Goal: Information Seeking & Learning: Learn about a topic

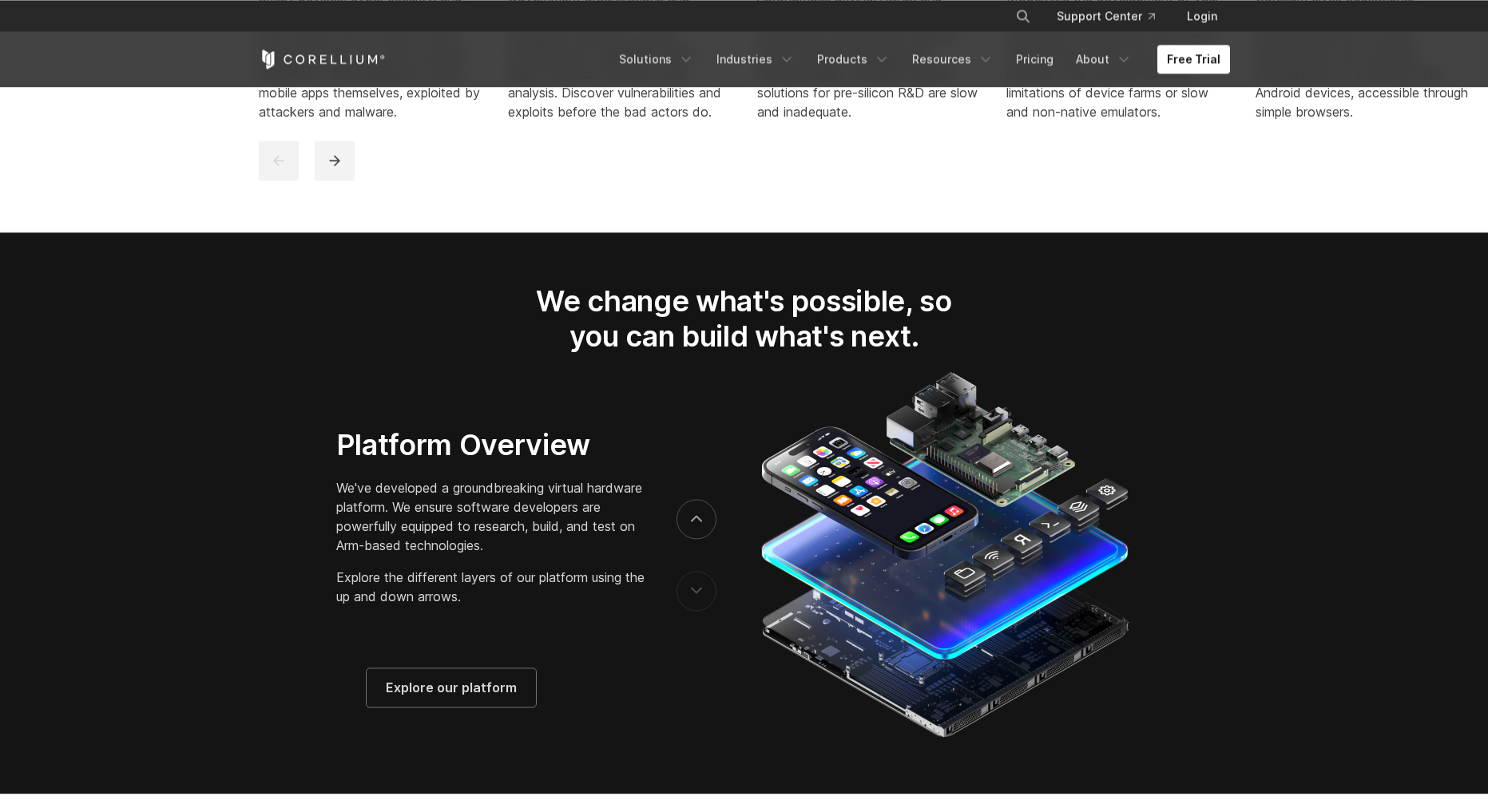
scroll to position [2419, 0]
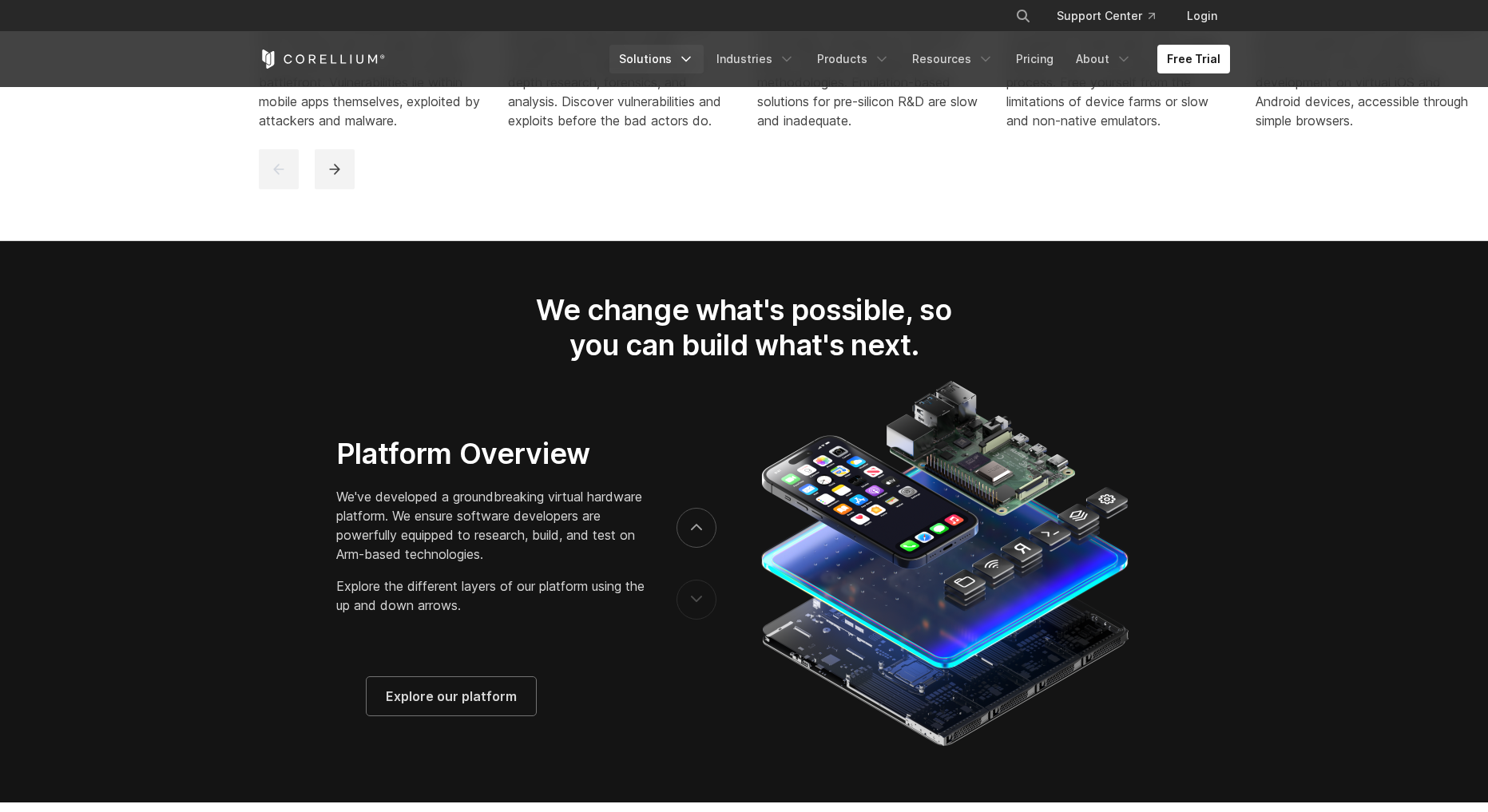
click at [685, 59] on link "Solutions" at bounding box center [656, 59] width 94 height 29
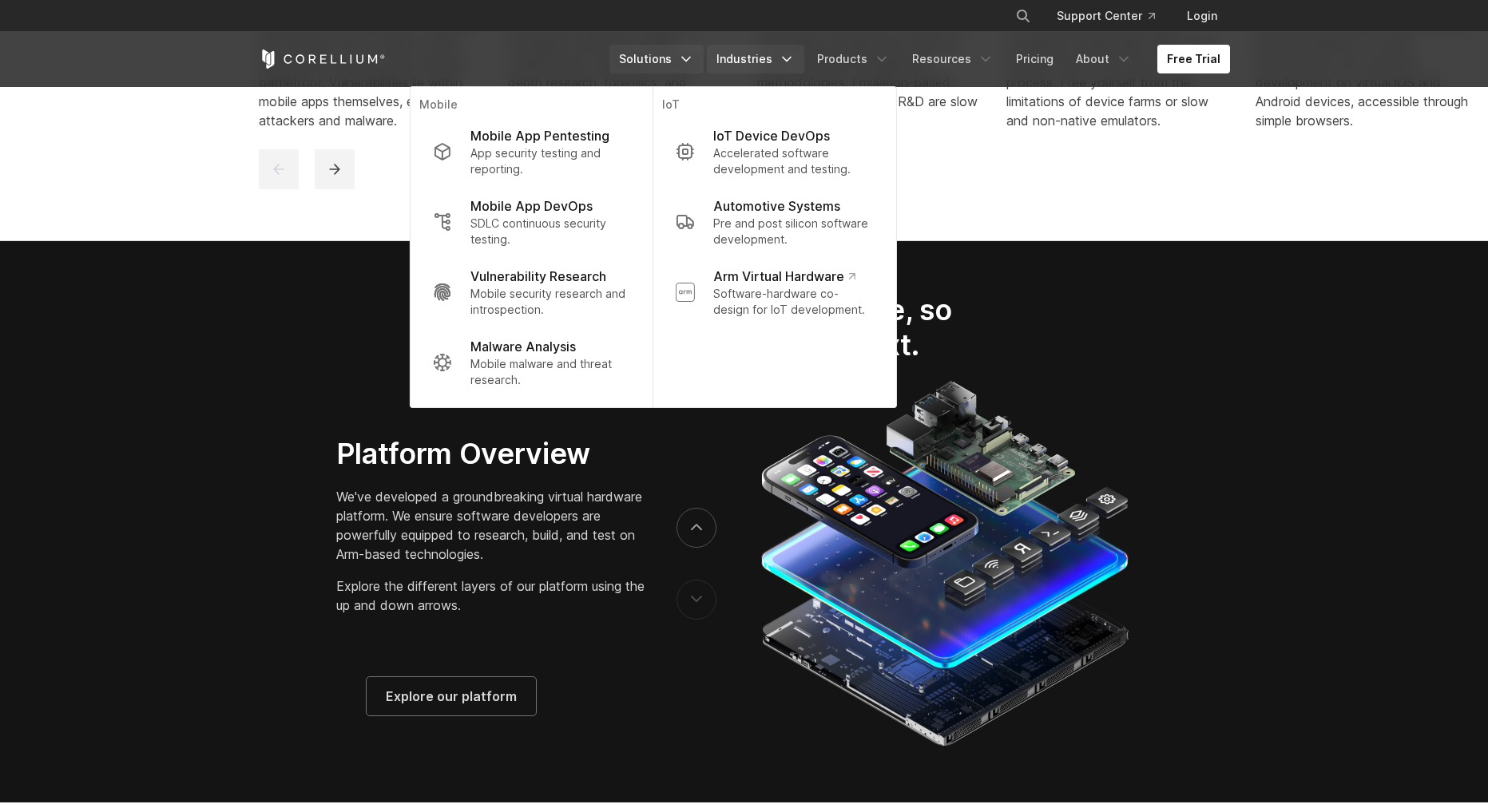
click at [795, 61] on icon "Navigation Menu" at bounding box center [786, 59] width 16 height 16
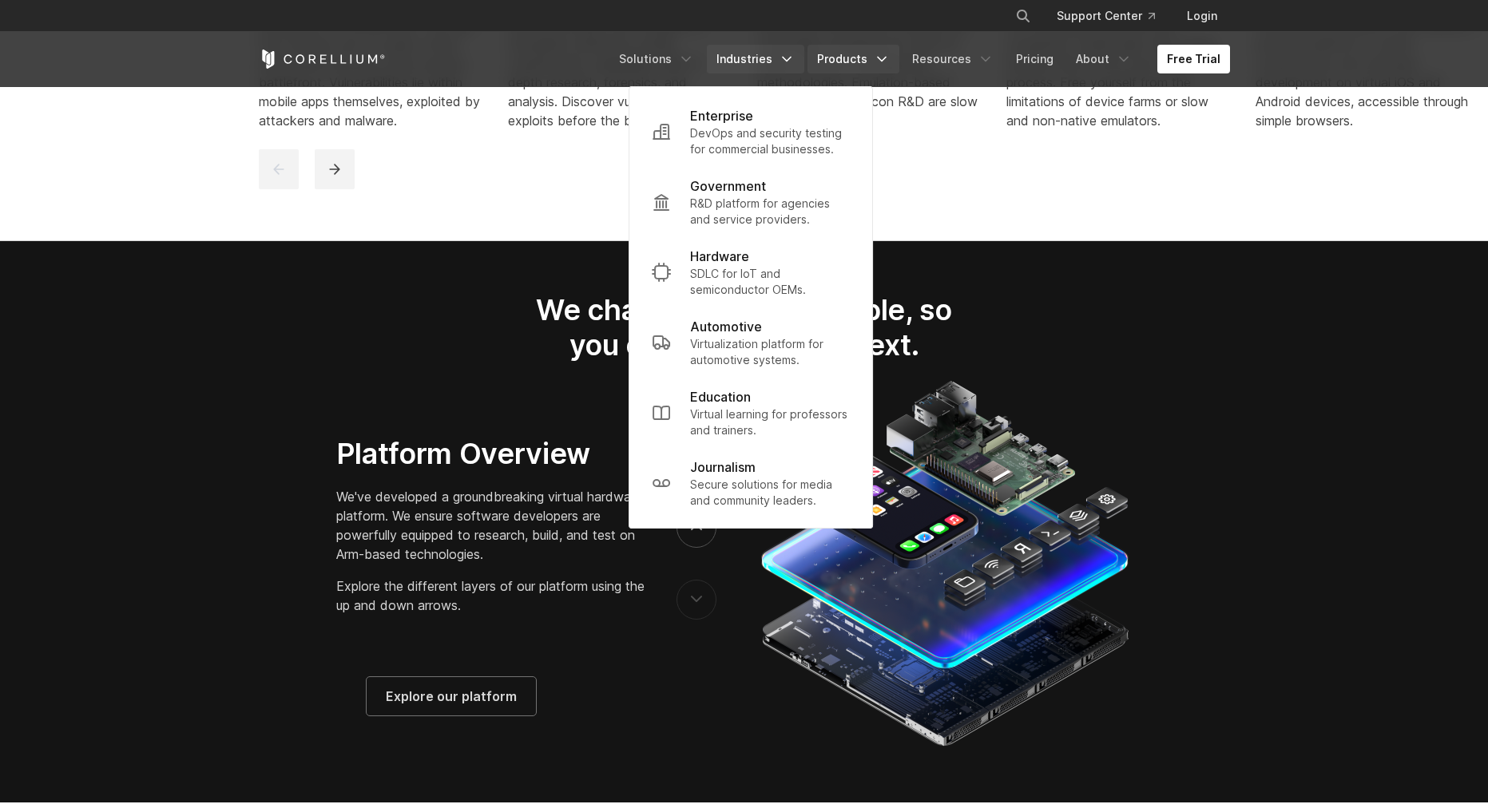
click at [885, 66] on icon "Navigation Menu" at bounding box center [881, 59] width 16 height 16
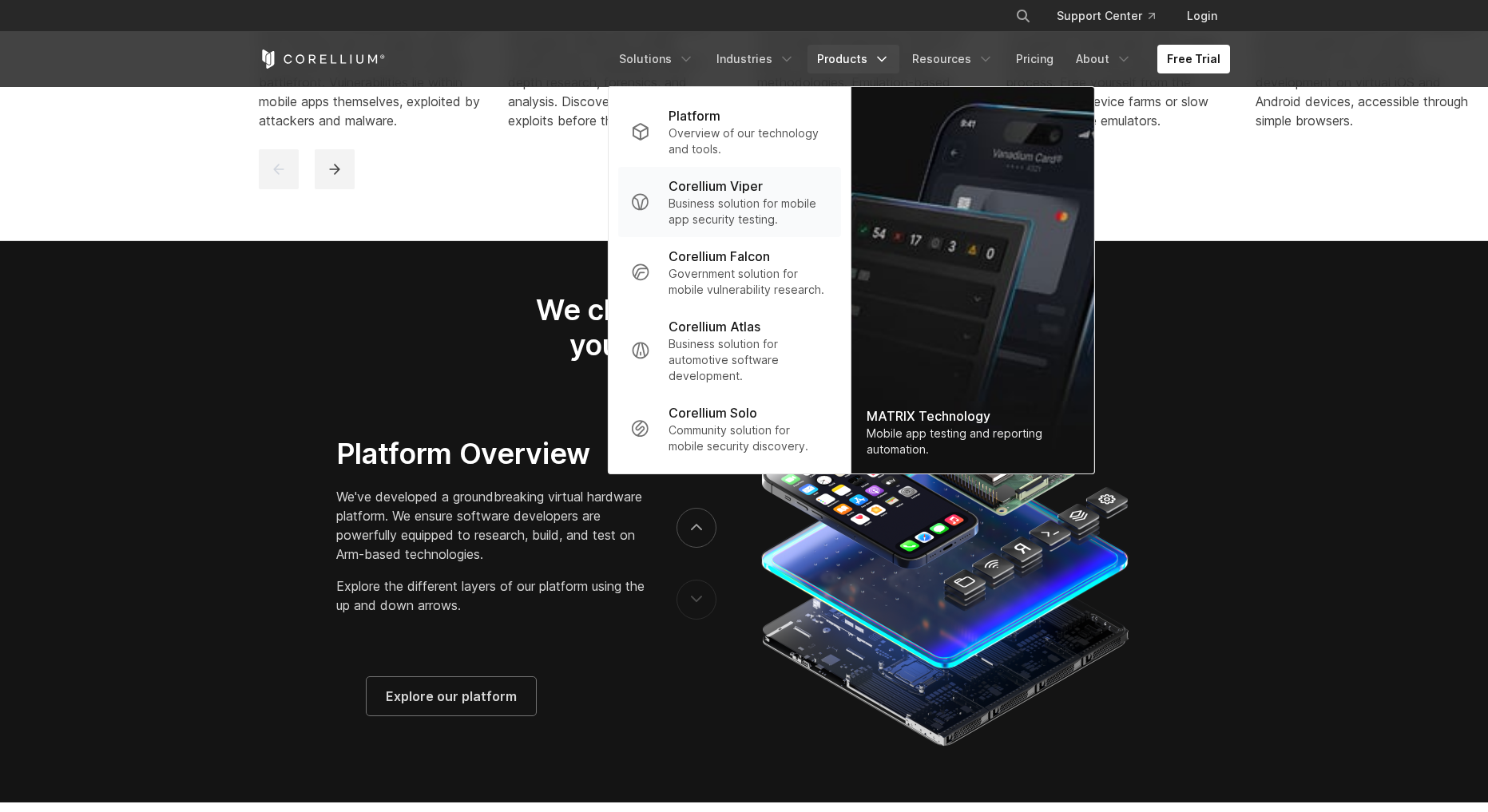
click at [819, 222] on p "Business solution for mobile app security testing." at bounding box center [748, 211] width 159 height 32
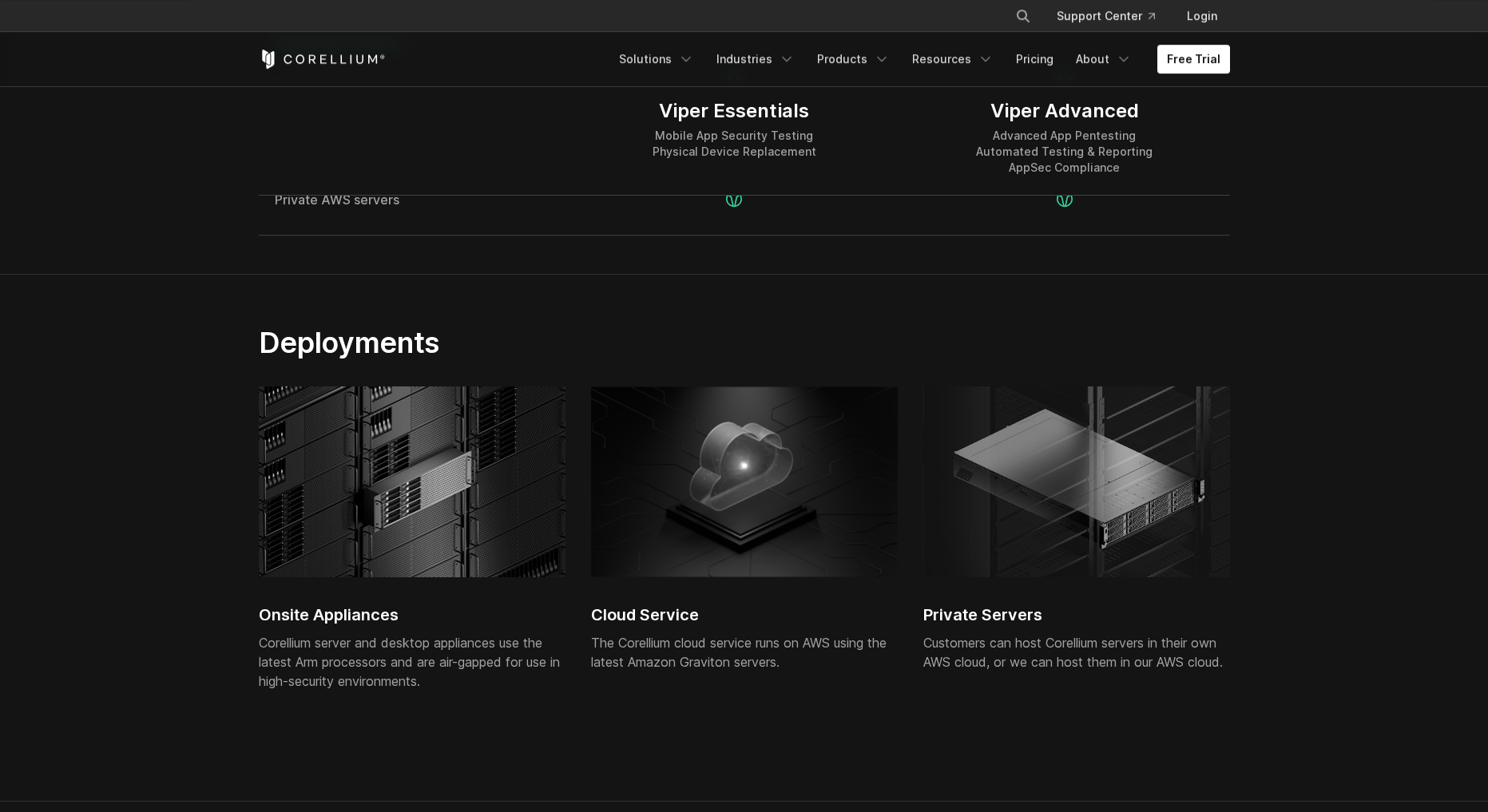
scroll to position [3637, 0]
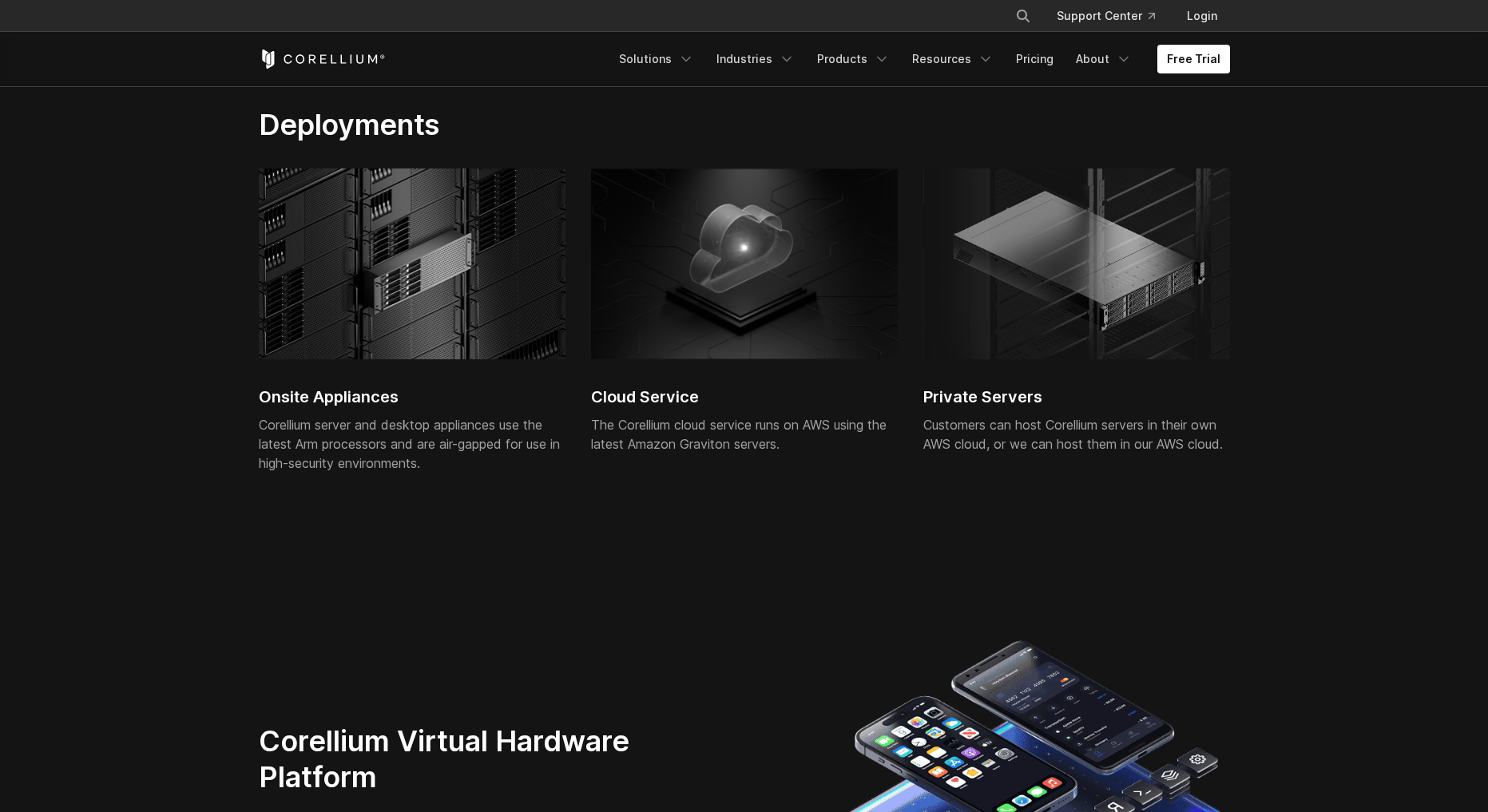
click at [388, 398] on h2 "Onsite Appliances" at bounding box center [412, 397] width 306 height 24
click at [388, 351] on img at bounding box center [412, 264] width 306 height 191
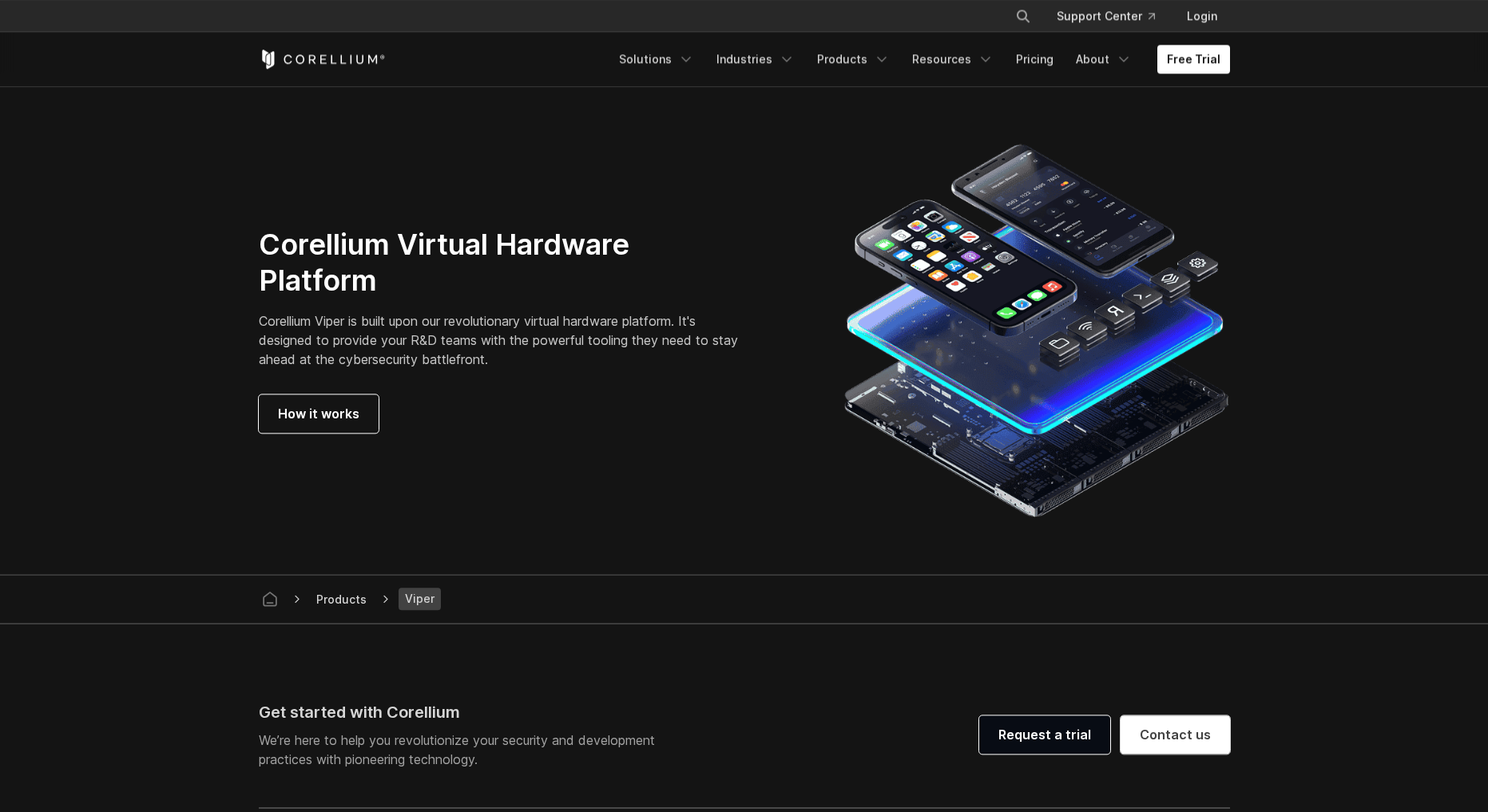
scroll to position [4079, 0]
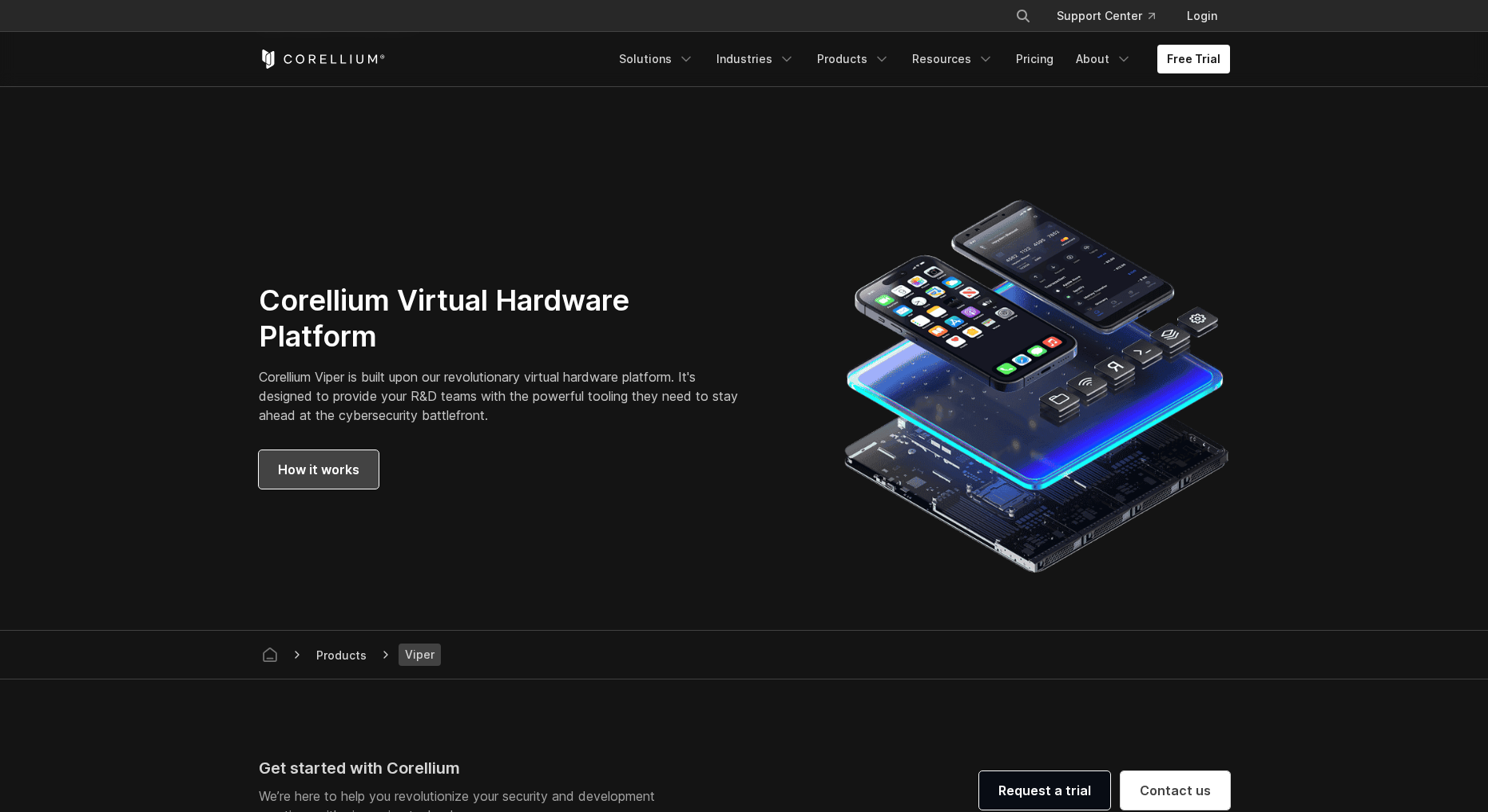
click at [312, 466] on span "How it works" at bounding box center [318, 470] width 81 height 19
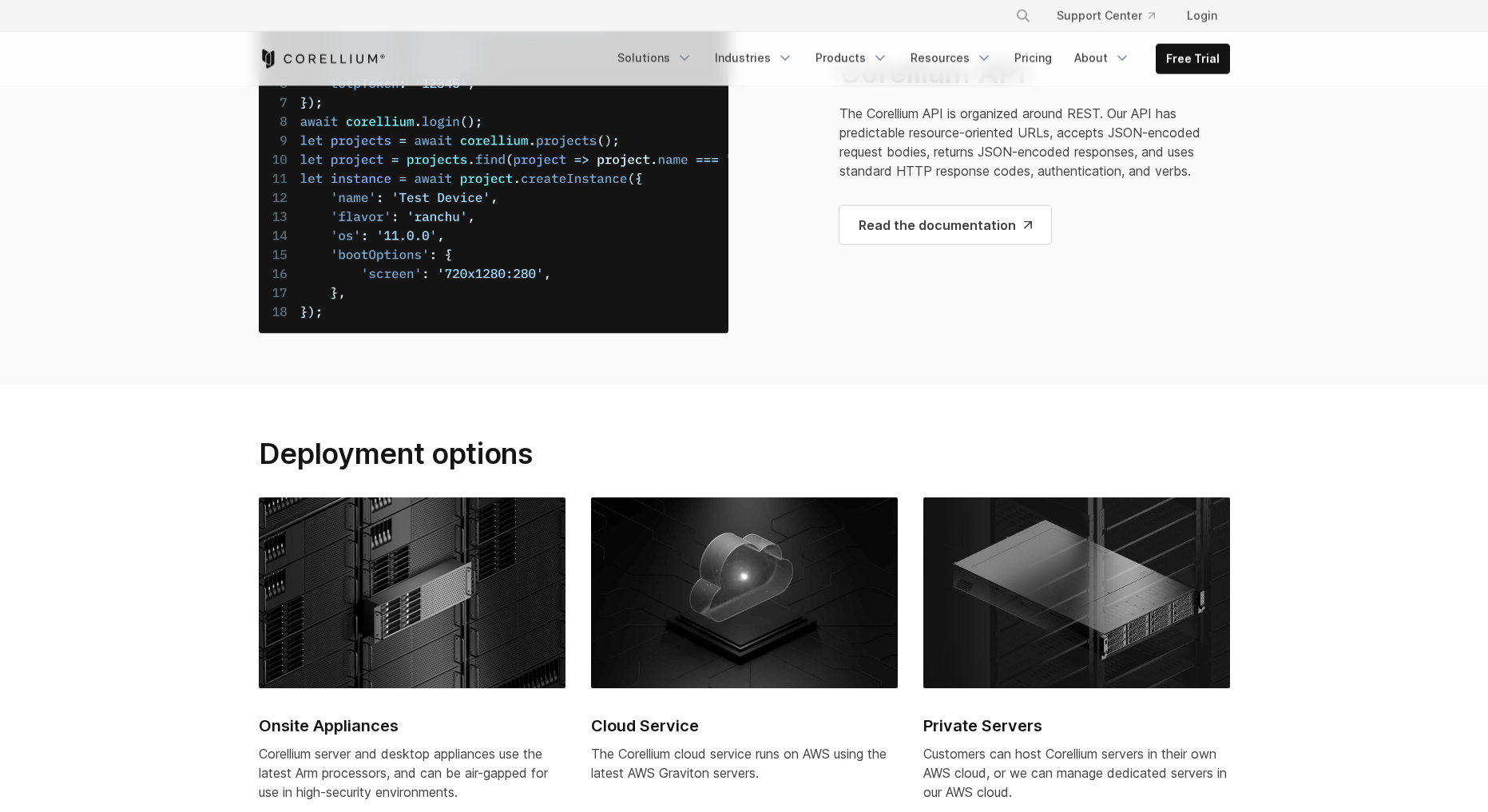
scroll to position [6173, 0]
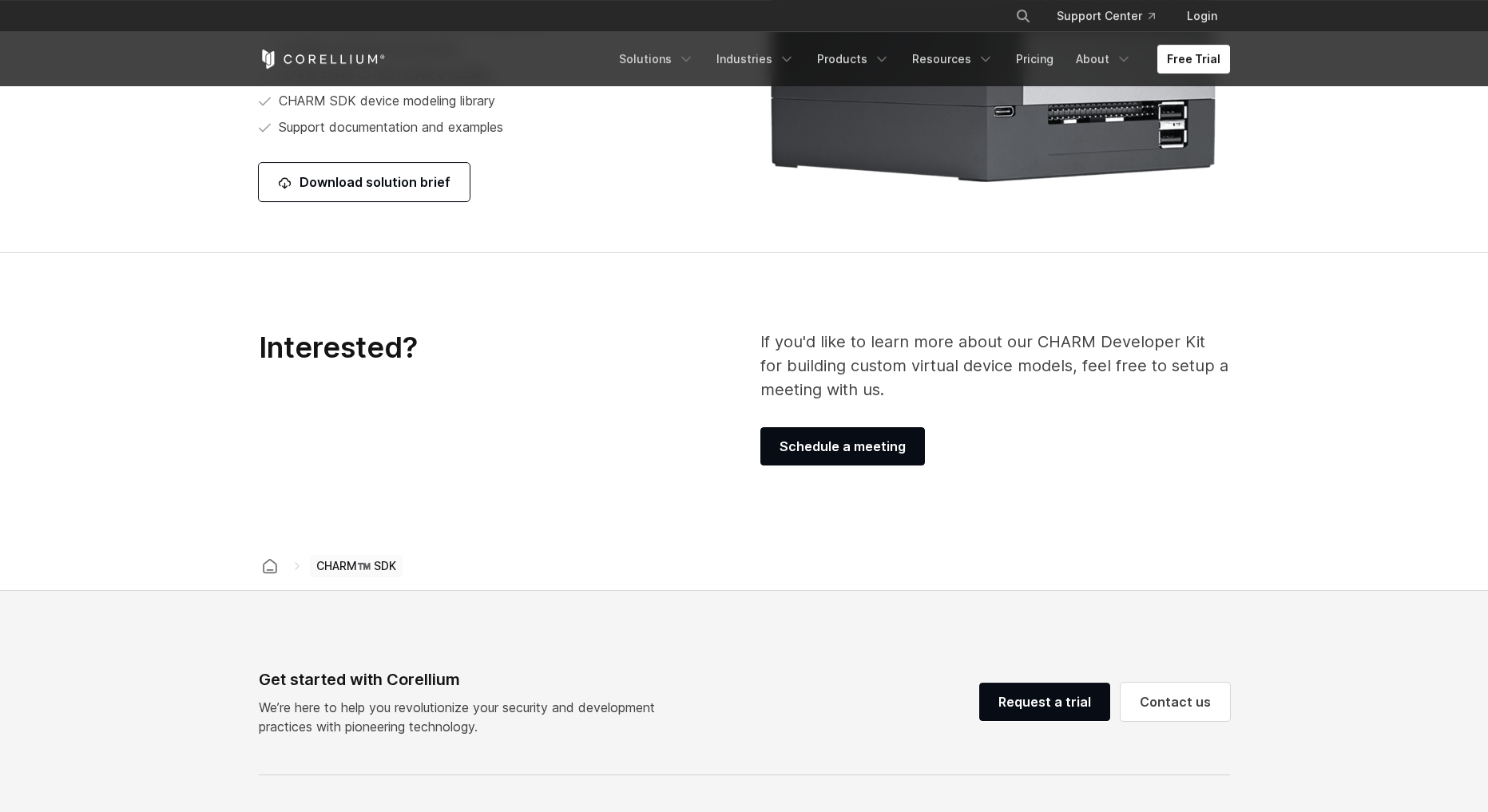
scroll to position [724, 0]
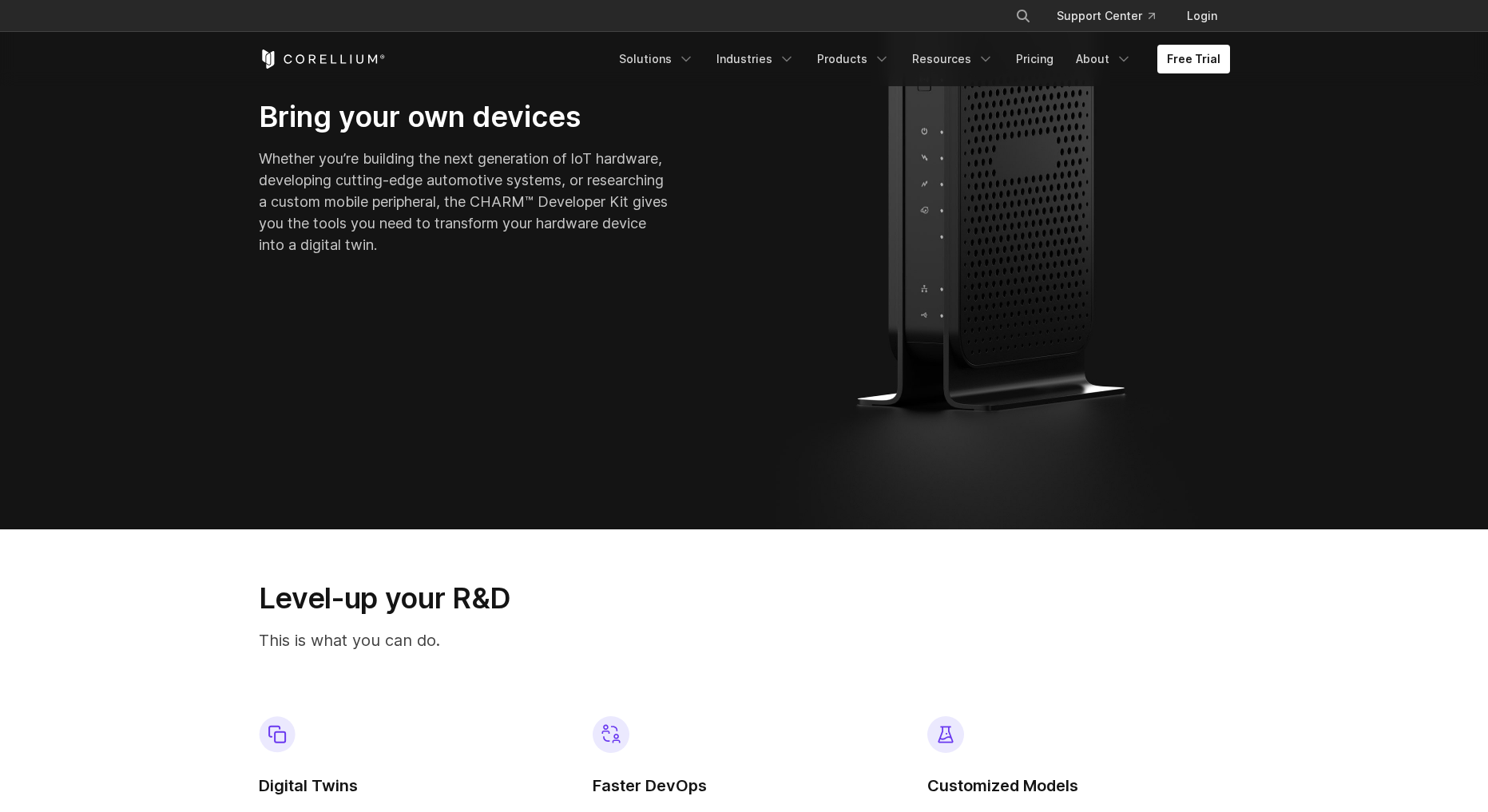
click at [345, 50] on icon "Corellium Home" at bounding box center [322, 59] width 127 height 19
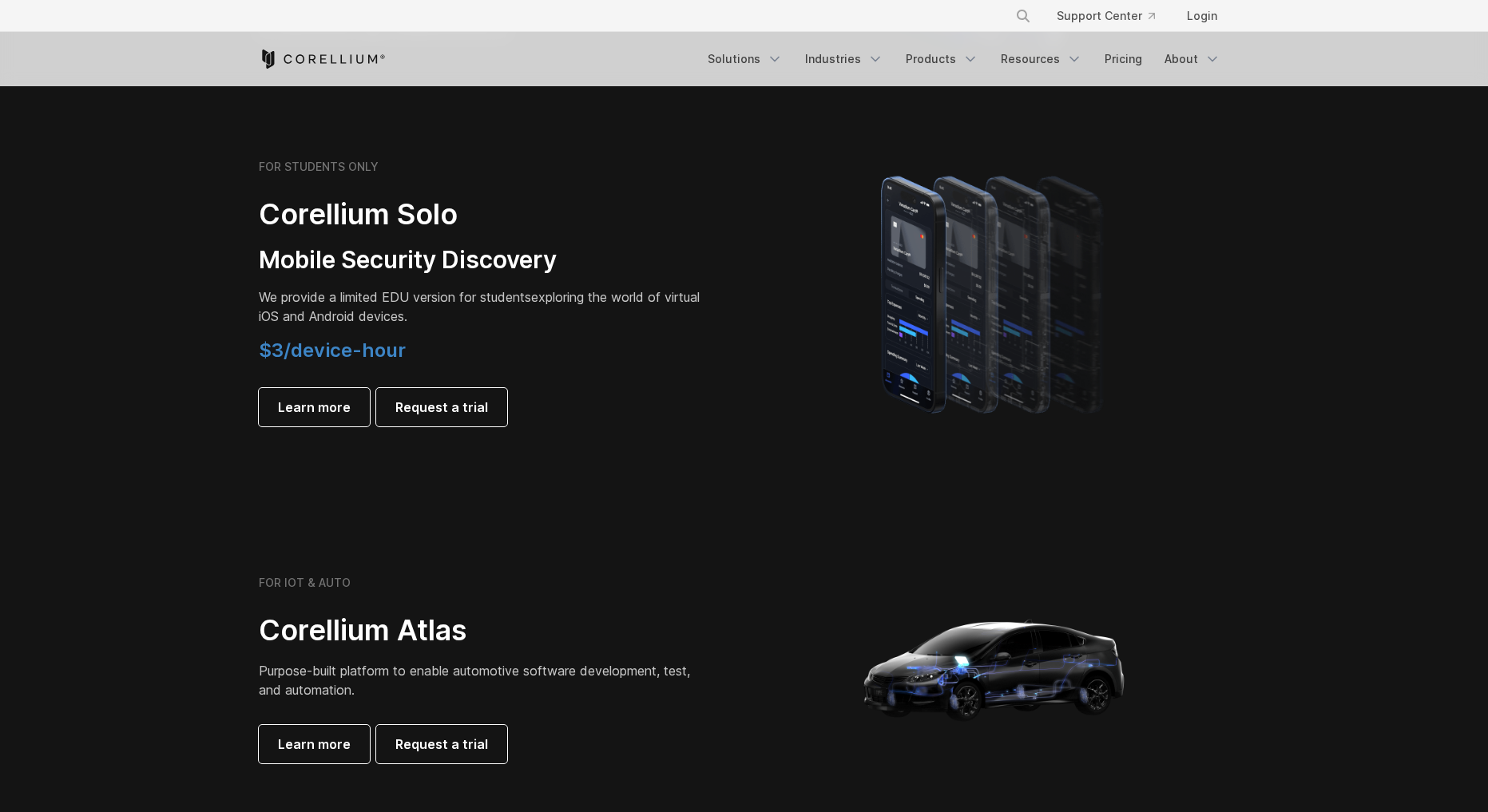
scroll to position [992, 0]
